Goal: Browse casually: Explore the website without a specific task or goal

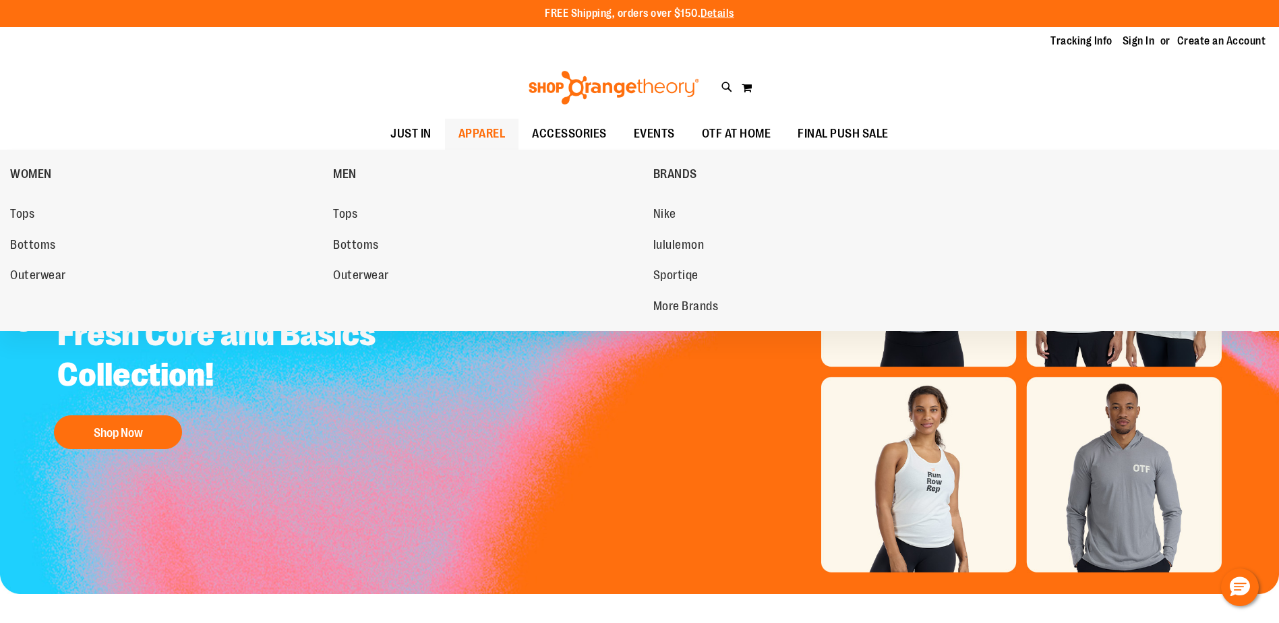
click at [475, 134] on span "APPAREL" at bounding box center [482, 134] width 47 height 30
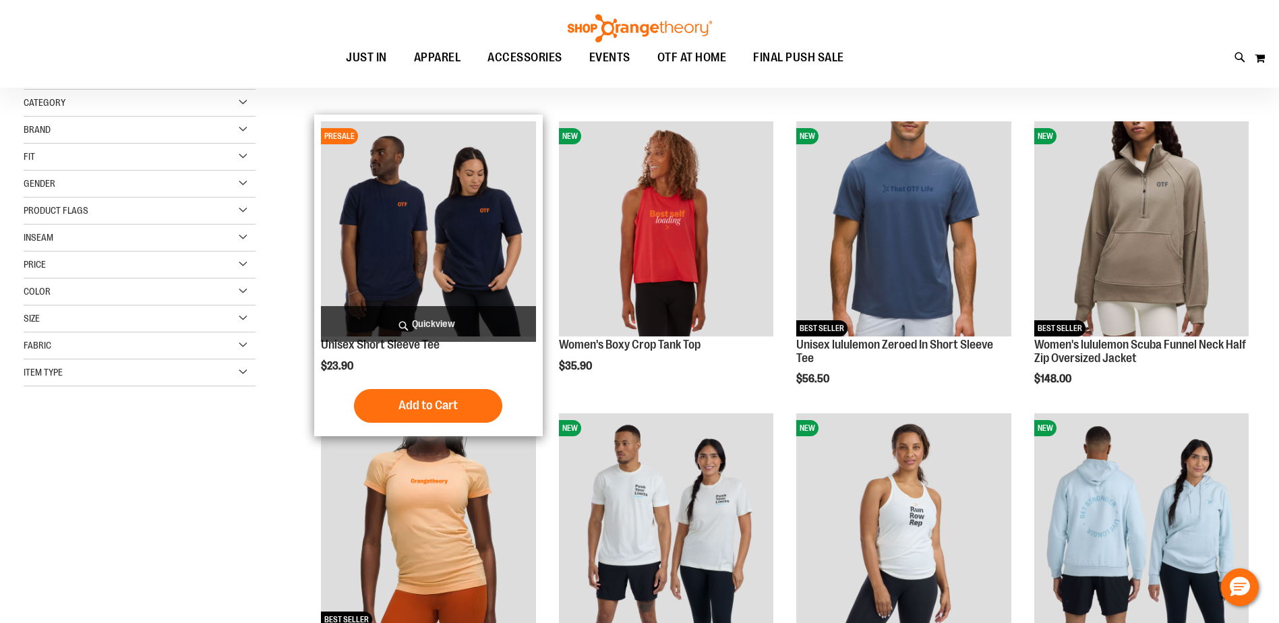
scroll to position [131, 0]
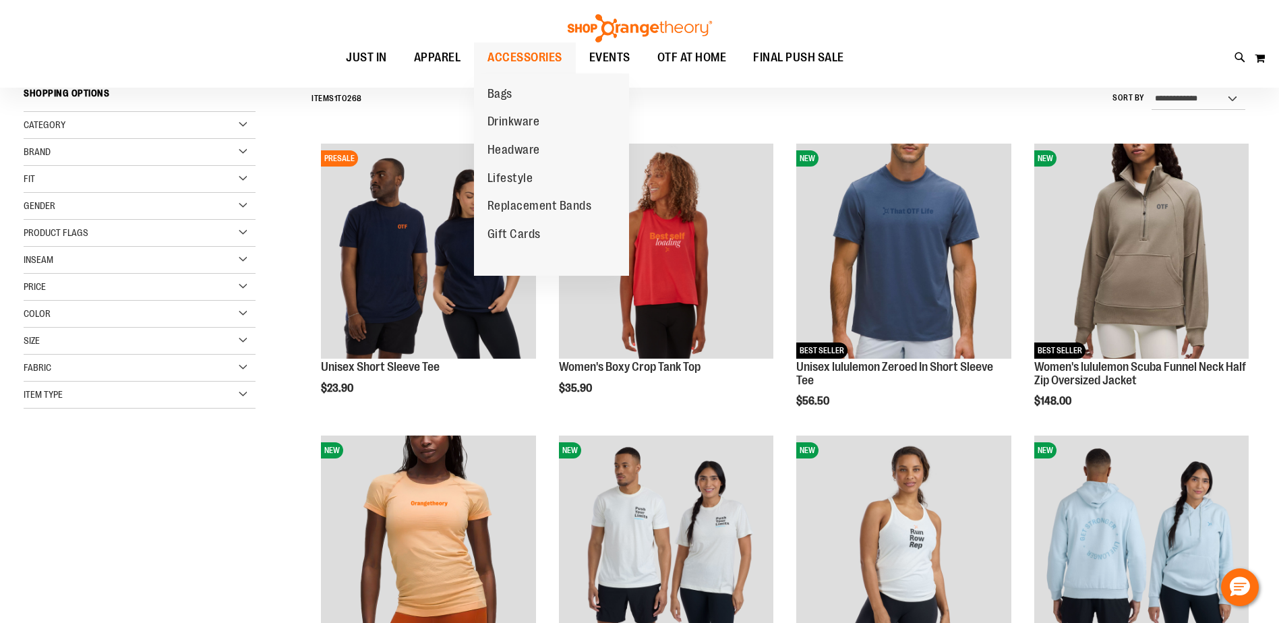
click at [511, 60] on span "ACCESSORIES" at bounding box center [525, 57] width 75 height 30
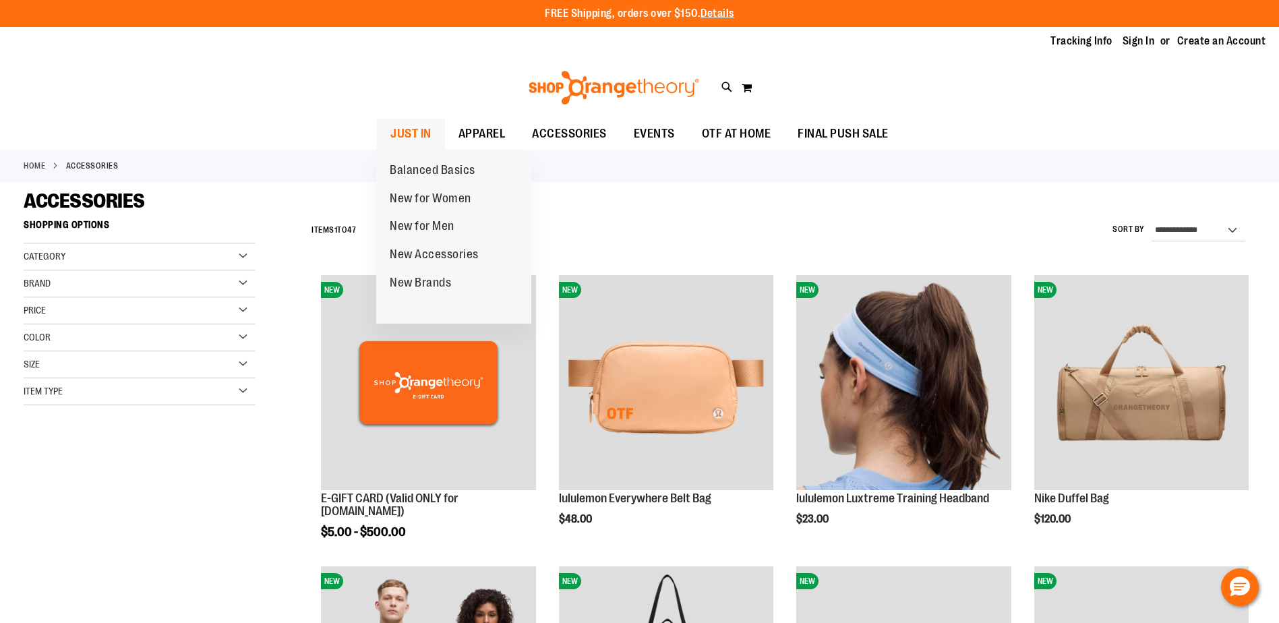
click at [423, 142] on span "JUST IN" at bounding box center [410, 134] width 41 height 30
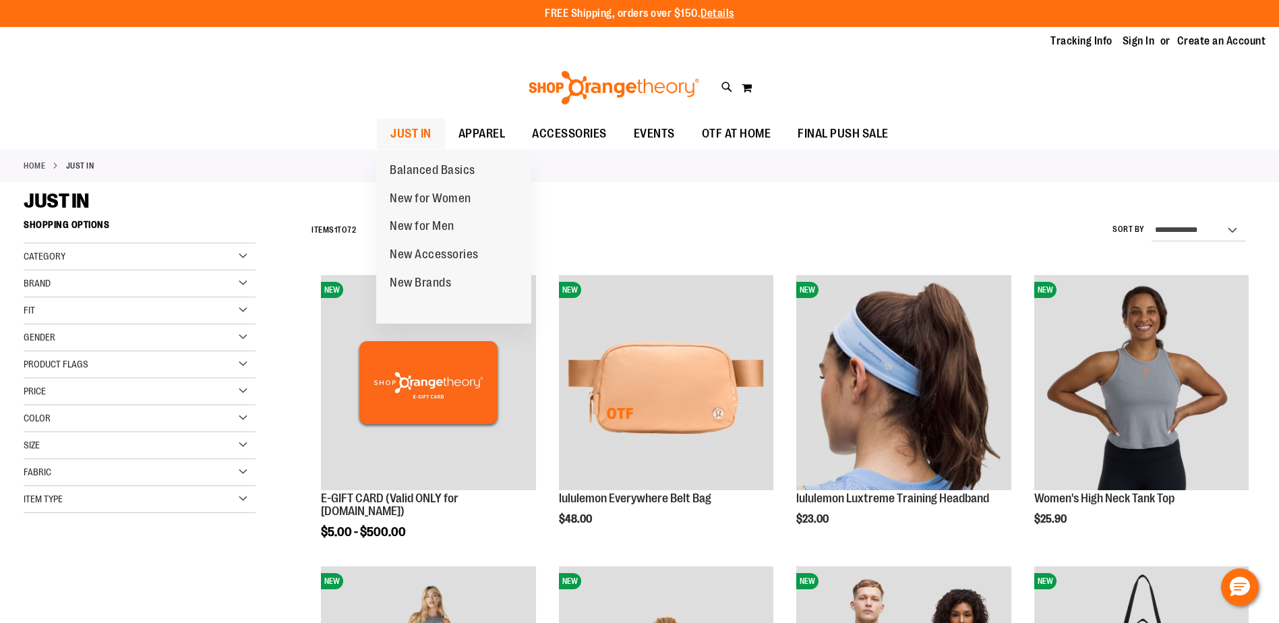
click at [403, 150] on ul "Balanced Basics New for Women New for Men New Accessories New Brands" at bounding box center [453, 237] width 155 height 175
click at [402, 134] on span "JUST IN" at bounding box center [410, 134] width 41 height 30
